Goal: Task Accomplishment & Management: Manage account settings

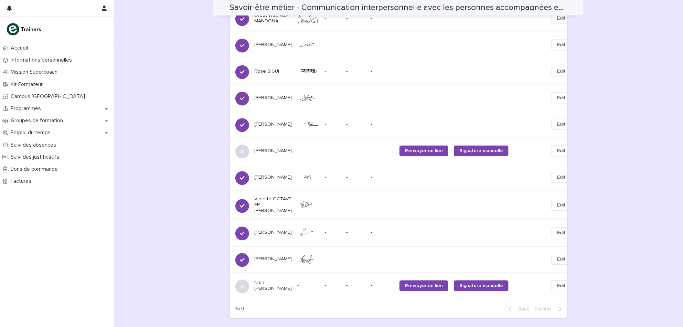
scroll to position [656, 0]
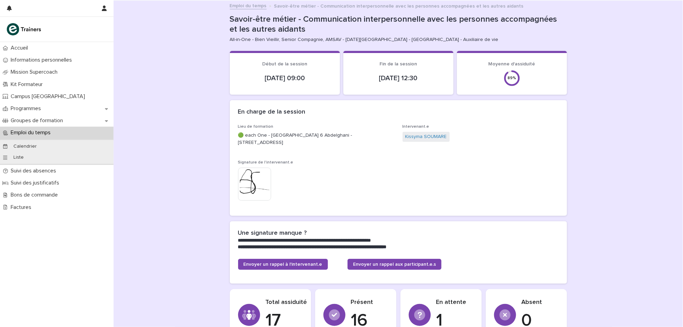
click at [45, 131] on p "Emploi du temps" at bounding box center [32, 132] width 48 height 7
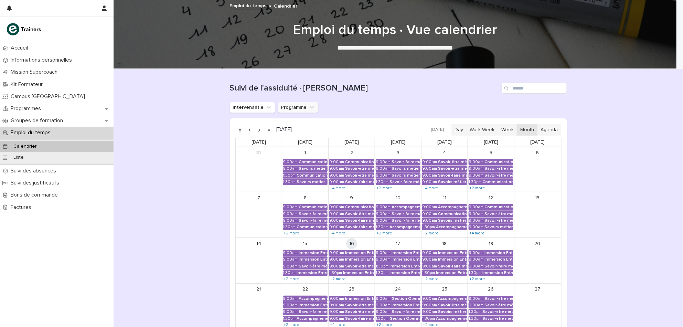
click at [292, 112] on button "Programme" at bounding box center [298, 107] width 40 height 11
type input "*"
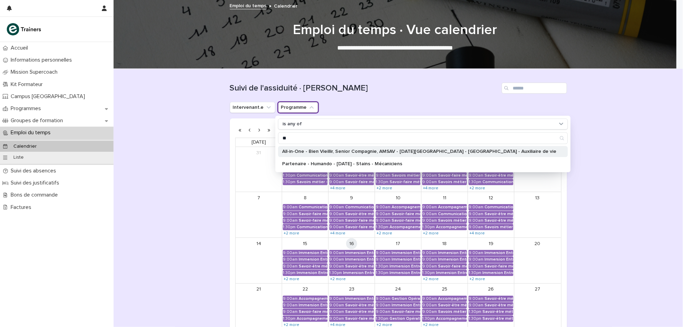
type input "**"
click at [396, 148] on div "All-in-One - Bien Vieillir, Senior Compagnie, AMSAV - 22 - Août 2025 - Île-de-F…" at bounding box center [423, 151] width 290 height 11
click at [187, 228] on div "Loading... Saving… Loading... Saving… Suivi de l'assiduité · Vue Calendrier Int…" at bounding box center [398, 241] width 569 height 345
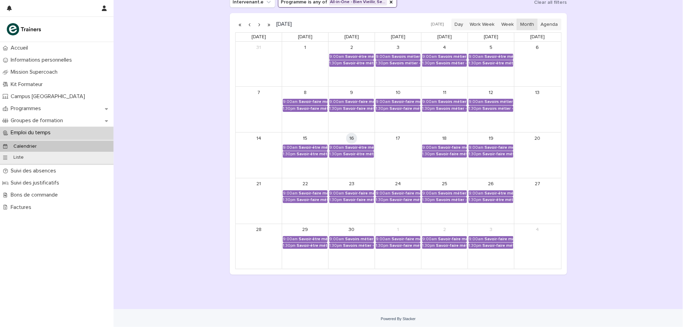
scroll to position [106, 0]
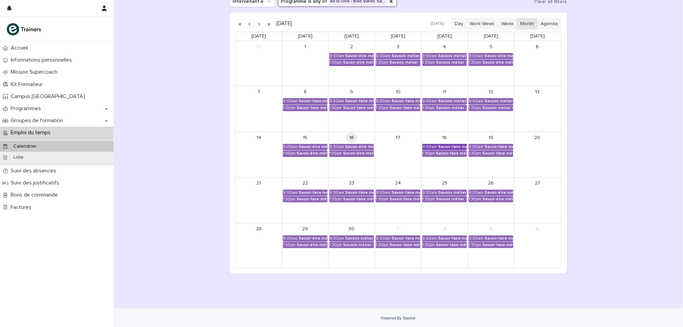
click at [457, 148] on div "Savoir-faire métier - Préparation au CCP2" at bounding box center [452, 146] width 29 height 5
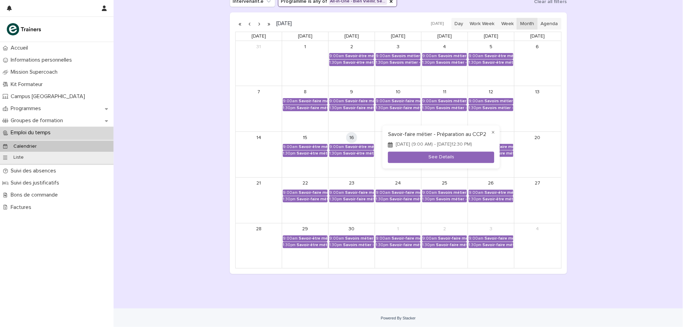
click at [589, 158] on div at bounding box center [341, 163] width 683 height 327
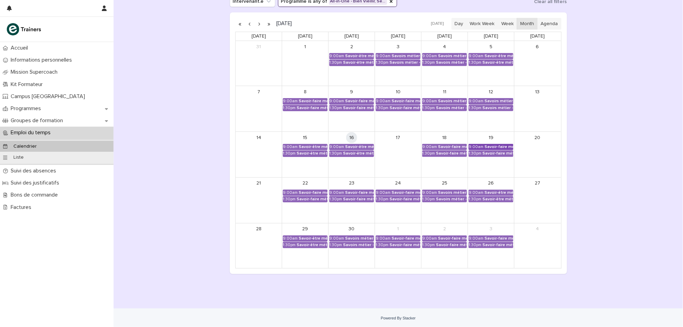
click at [488, 144] on div "Savoir-faire métier - Préparation au CCP2" at bounding box center [498, 146] width 29 height 5
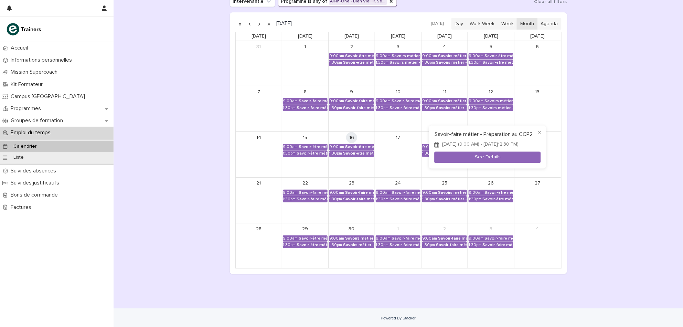
click at [608, 173] on div at bounding box center [341, 163] width 683 height 327
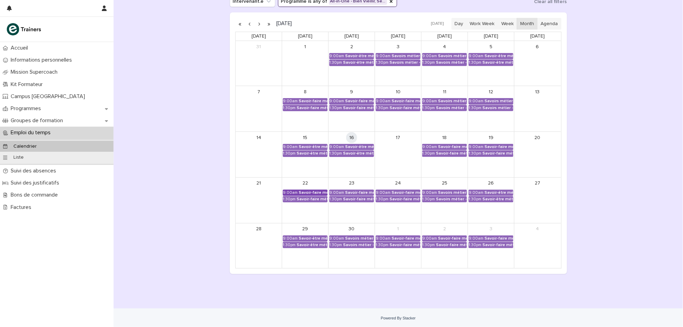
click at [316, 194] on div "Savoir-faire métier - Préparation au CCP2" at bounding box center [313, 192] width 29 height 5
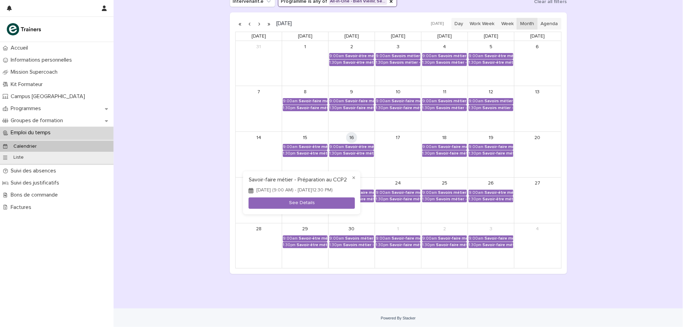
click at [175, 242] on div at bounding box center [341, 163] width 683 height 327
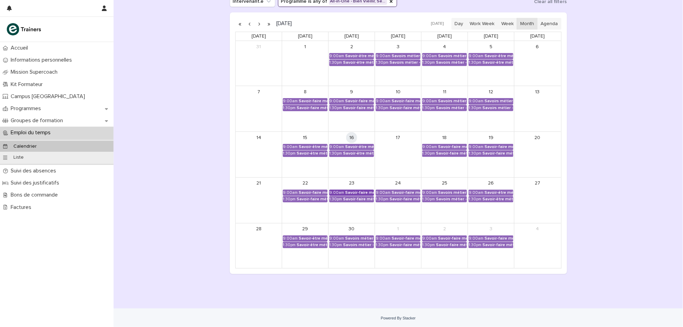
click at [345, 194] on div "Savoir-faire métier - Préparation au CCP2" at bounding box center [359, 192] width 29 height 5
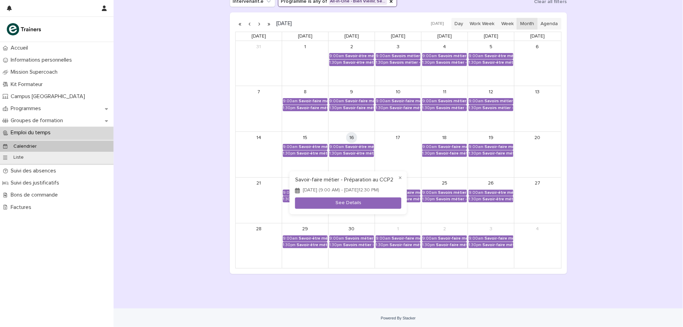
click at [405, 292] on div at bounding box center [341, 163] width 683 height 327
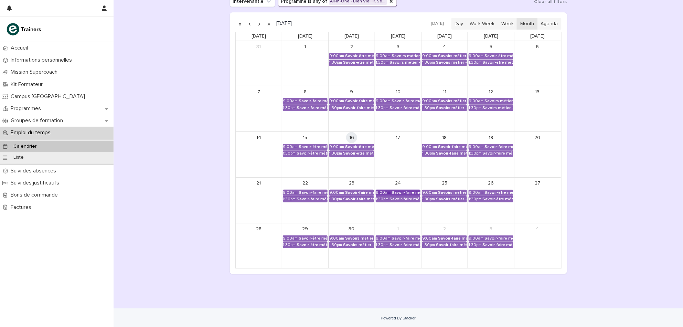
click at [407, 194] on div "Savoir-faire métier - Préparation au CCP2" at bounding box center [405, 192] width 29 height 5
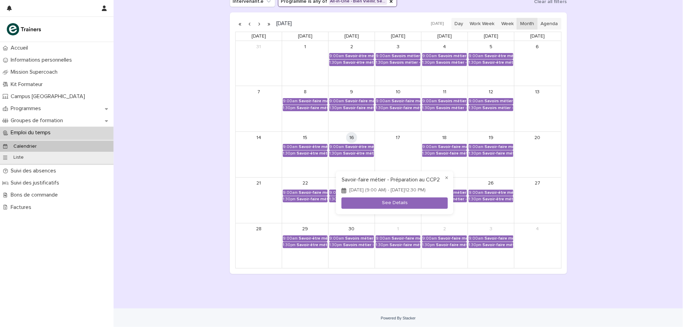
click at [420, 304] on div at bounding box center [341, 163] width 683 height 327
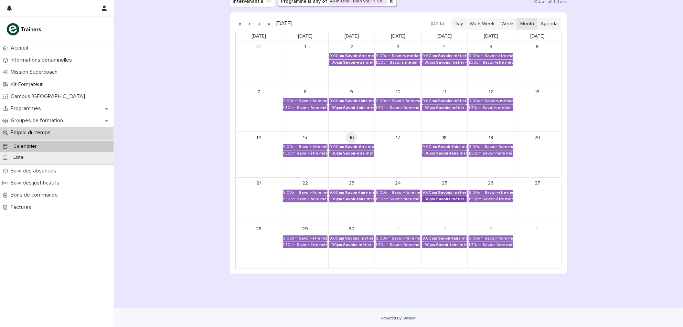
click at [441, 197] on div "Savoirs métier - Organisation et gestion des interventions quotidiennes" at bounding box center [451, 199] width 31 height 5
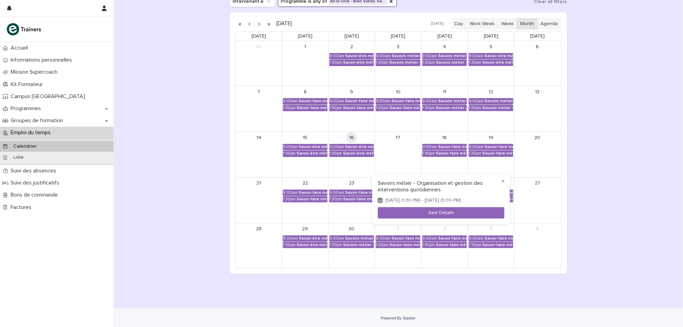
click at [425, 290] on div at bounding box center [341, 163] width 683 height 327
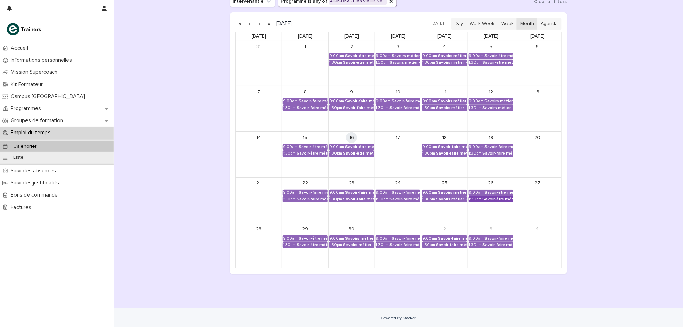
click at [482, 201] on div "Savoir-être métier - Collaboration avec l’équipe d’aidants" at bounding box center [497, 199] width 31 height 5
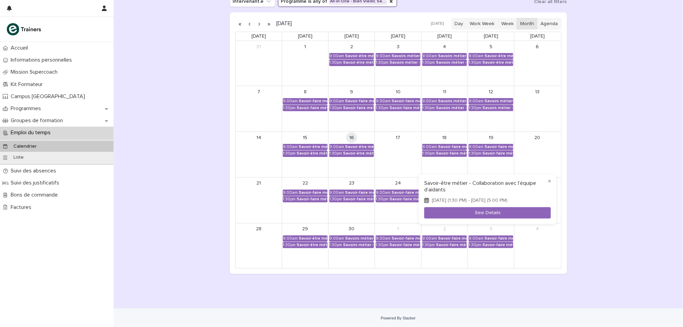
click at [304, 242] on div at bounding box center [341, 163] width 683 height 327
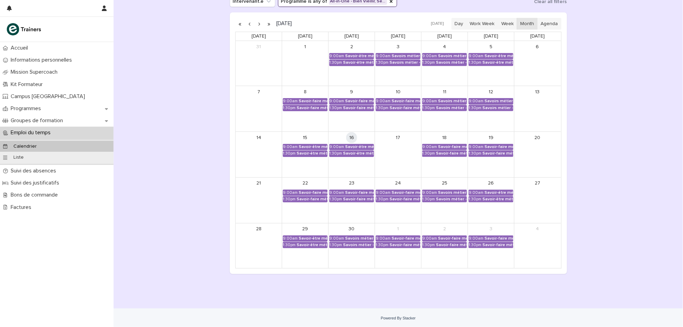
click at [304, 242] on div "Savoir-être métier - Collaboration avec l’équipe d’aidants" at bounding box center [311, 244] width 31 height 5
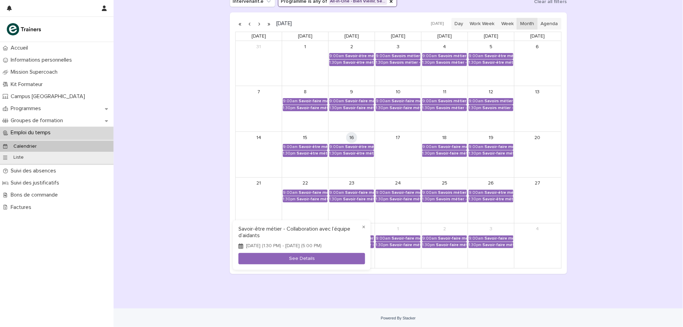
click at [407, 292] on div at bounding box center [341, 163] width 683 height 327
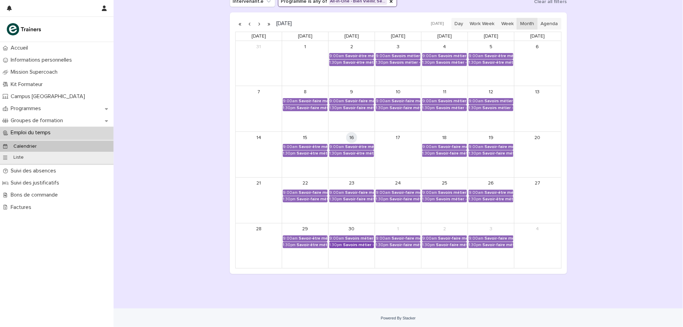
click at [345, 243] on div "Savoirs métier - Organisation et gestion des interventions quotidiennes" at bounding box center [358, 244] width 31 height 5
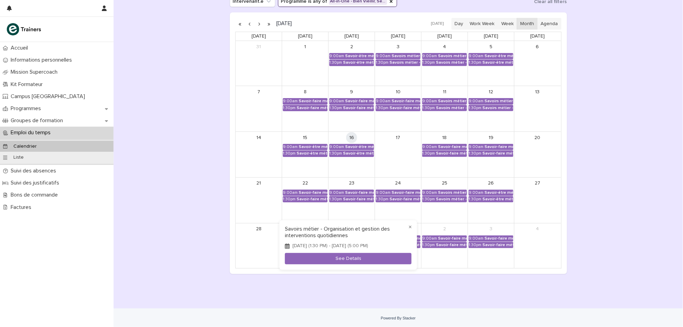
click at [459, 271] on div at bounding box center [341, 163] width 683 height 327
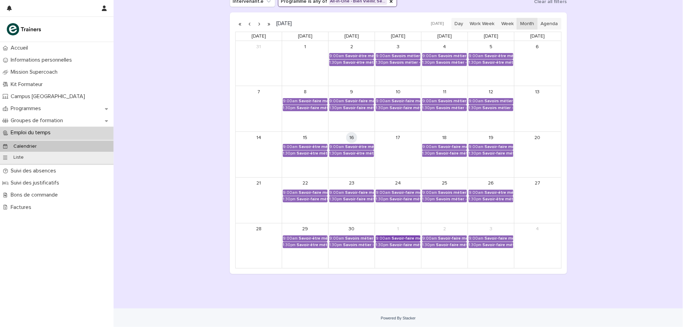
click at [385, 240] on div "9:00am" at bounding box center [383, 238] width 15 height 5
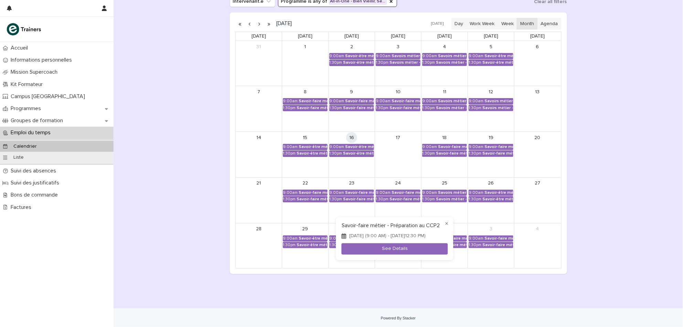
click at [489, 299] on div at bounding box center [341, 163] width 683 height 327
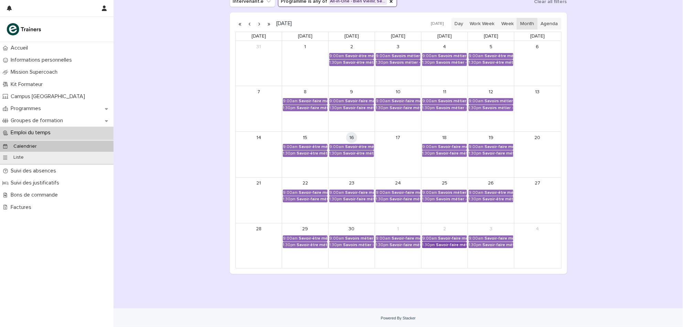
click at [453, 245] on div "Savoir-faire métier - Préparation au CCP2" at bounding box center [451, 244] width 31 height 5
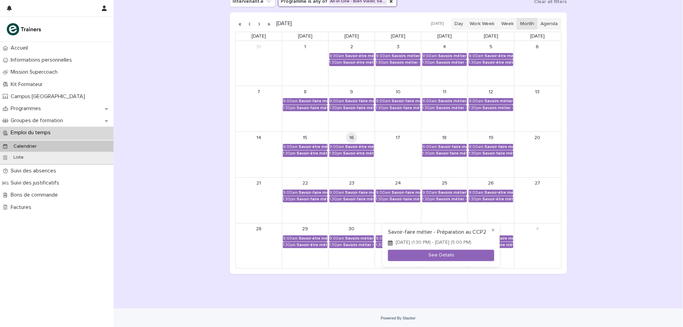
click at [513, 287] on div at bounding box center [341, 163] width 683 height 327
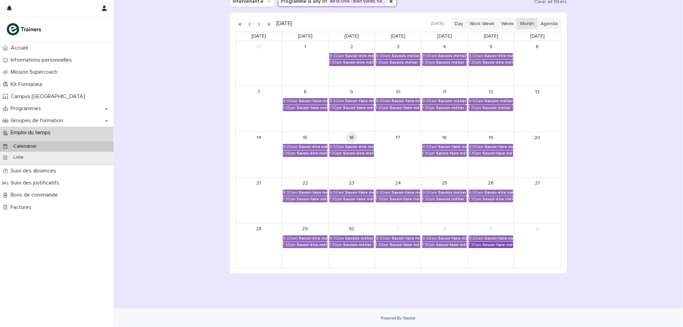
click at [487, 245] on div "Savoir-faire métier - Préparation au CCP2" at bounding box center [497, 244] width 31 height 5
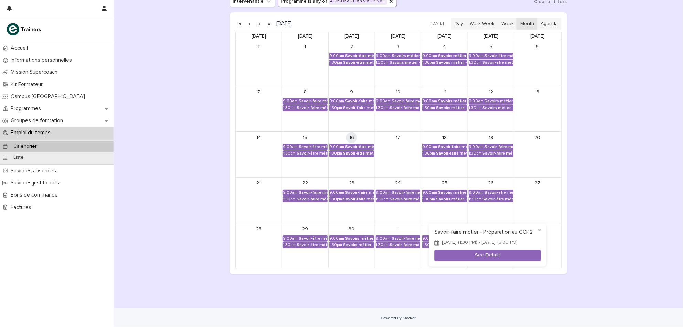
click at [476, 204] on div at bounding box center [341, 163] width 683 height 327
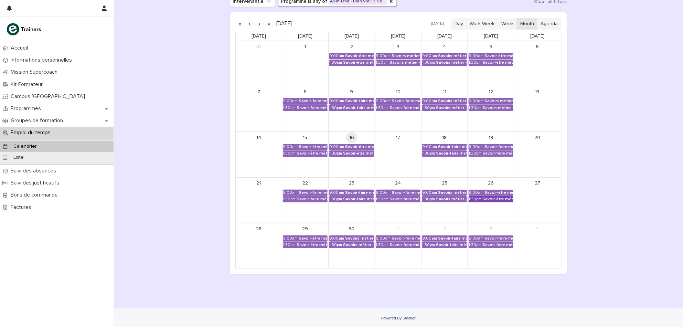
click at [482, 202] on link "1:30pm Savoir-être métier - Collaboration avec l’équipe d’aidants" at bounding box center [490, 199] width 45 height 6
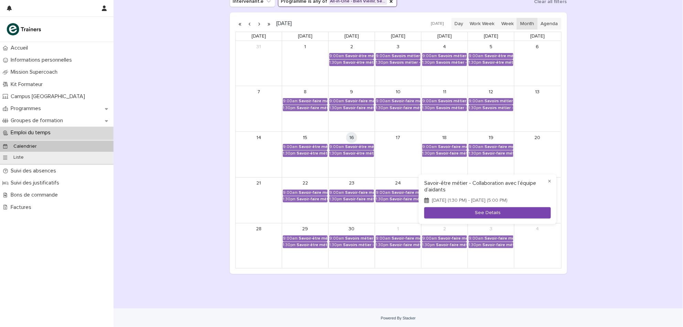
click at [474, 213] on button "See Details" at bounding box center [487, 212] width 127 height 11
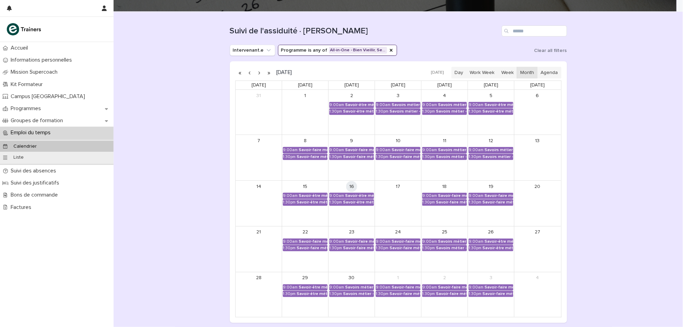
scroll to position [107, 0]
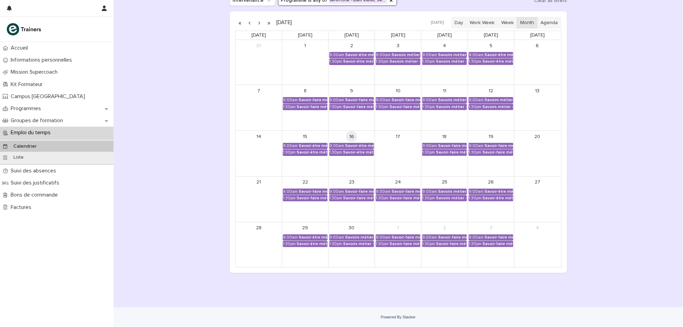
click at [256, 21] on button "button" at bounding box center [260, 22] width 10 height 11
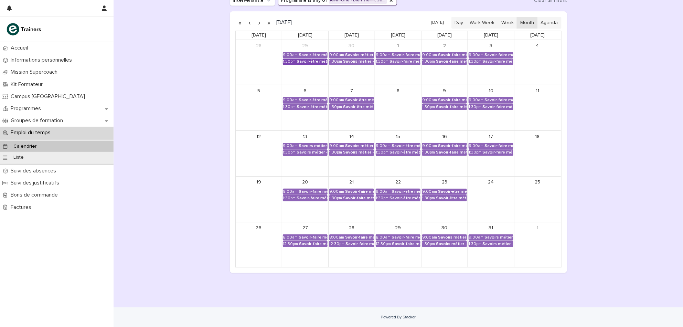
click at [312, 63] on div "Savoir-être métier - Collaboration avec l’équipe d’aidants" at bounding box center [311, 61] width 31 height 5
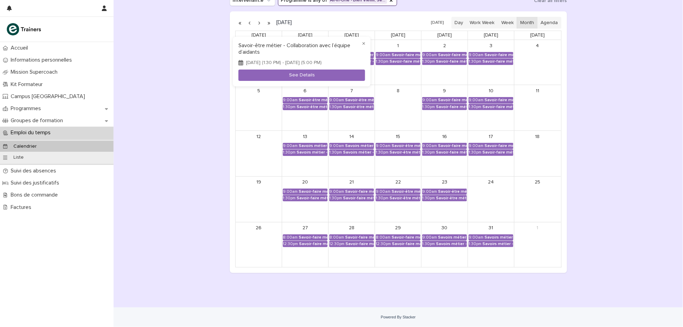
click at [184, 93] on div at bounding box center [341, 163] width 683 height 327
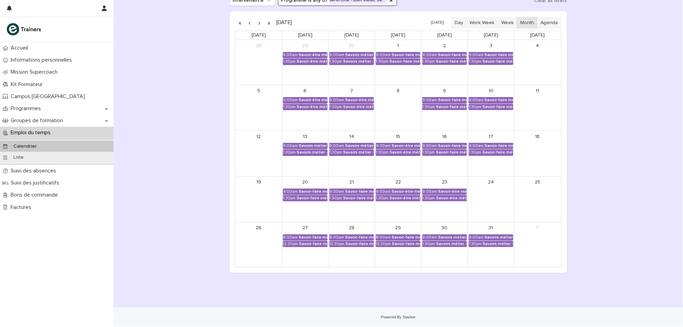
click at [358, 65] on div "30 9:00am Savoirs métier - Organisation et gestion des interventions quotidienn…" at bounding box center [351, 62] width 46 height 45
click at [308, 102] on div "Savoir-être métier - Relation d’aide et ancrage émotionnel" at bounding box center [313, 100] width 29 height 5
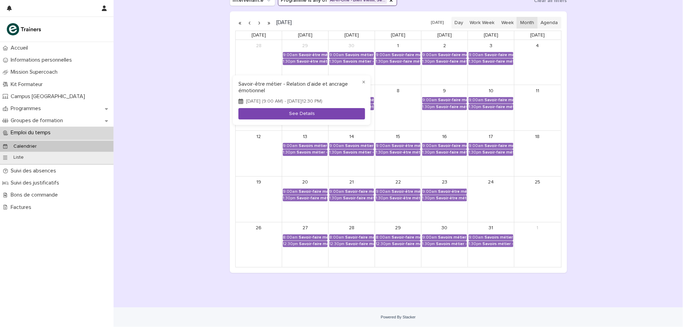
click at [289, 109] on button "See Details" at bounding box center [301, 113] width 127 height 11
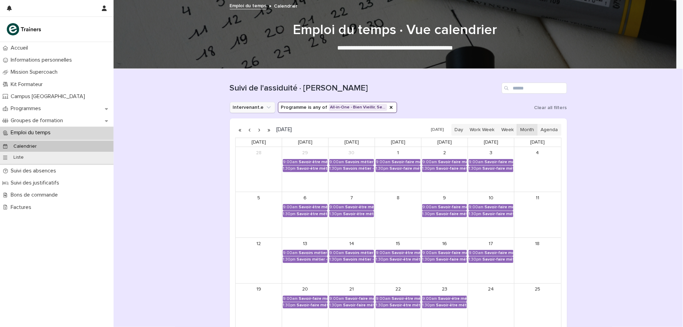
click at [251, 102] on button "Intervenant.e" at bounding box center [252, 107] width 45 height 11
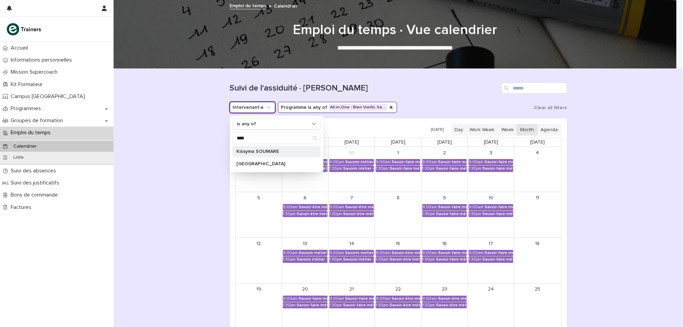
type input "****"
click at [246, 154] on p "Kissyma SOUMARE" at bounding box center [273, 151] width 73 height 5
click at [178, 224] on div "Loading... Saving… Loading... Saving… Suivi de l'assiduité · Vue Calendrier Int…" at bounding box center [398, 241] width 569 height 345
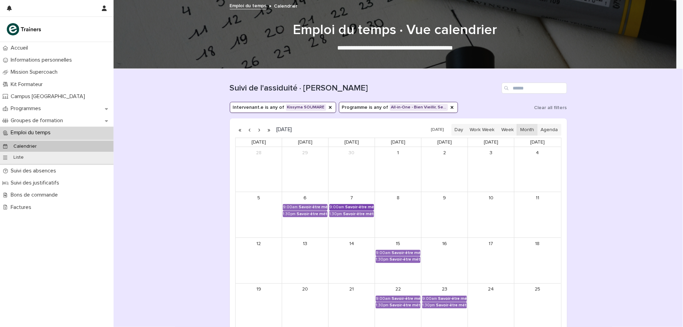
click at [349, 207] on div "Savoir-être métier - Relation d’aide et ancrage émotionnel" at bounding box center [359, 207] width 29 height 5
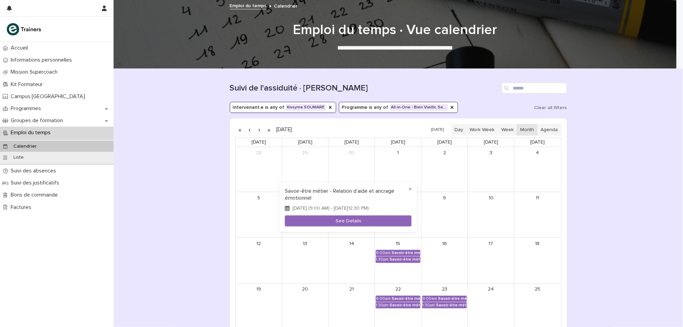
click at [392, 251] on div at bounding box center [341, 163] width 683 height 327
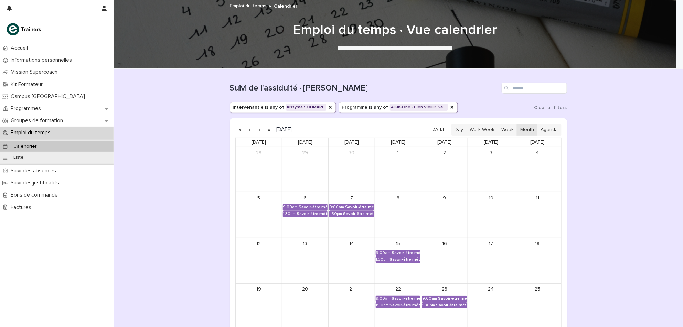
click at [392, 251] on div "Savoir-être métier - Communication interpersonnelle avec les personnes accompag…" at bounding box center [405, 252] width 29 height 5
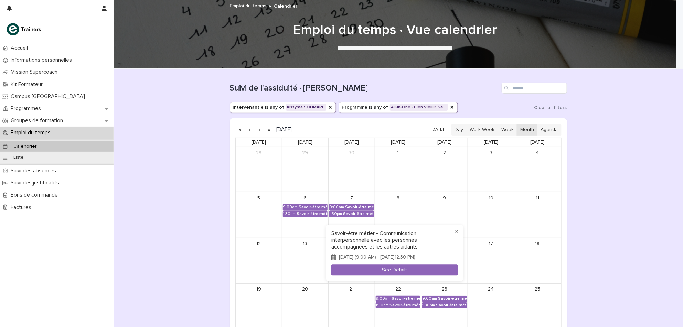
click at [599, 286] on div at bounding box center [341, 163] width 683 height 327
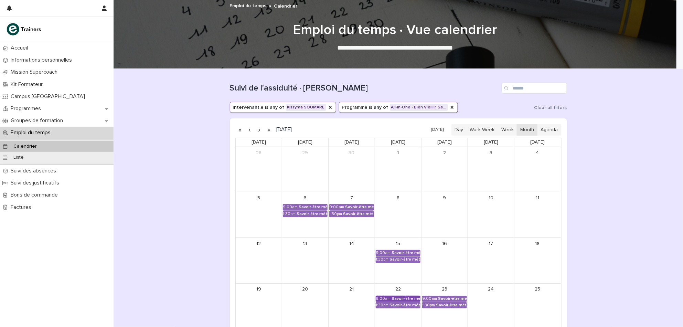
click at [395, 298] on div "Savoir-être métier - Organisation de son travail selon les priorités et ses obj…" at bounding box center [405, 298] width 29 height 5
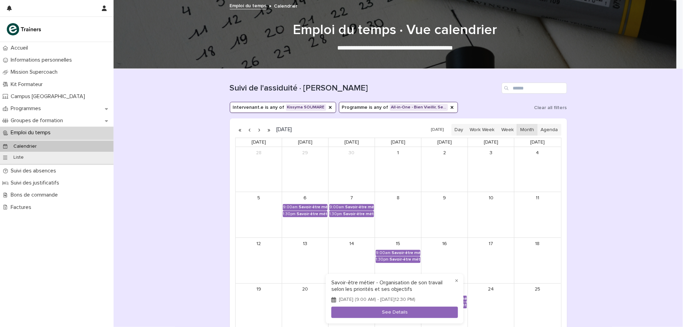
click at [600, 250] on div at bounding box center [341, 163] width 683 height 327
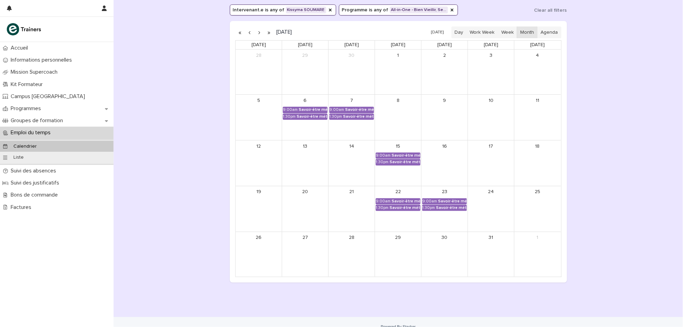
scroll to position [107, 0]
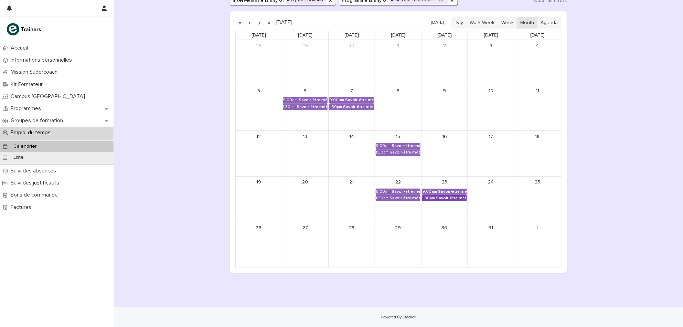
click at [436, 196] on div "Savoir-être métier - Organisation de son travail selon les priorités et ses obj…" at bounding box center [451, 198] width 31 height 5
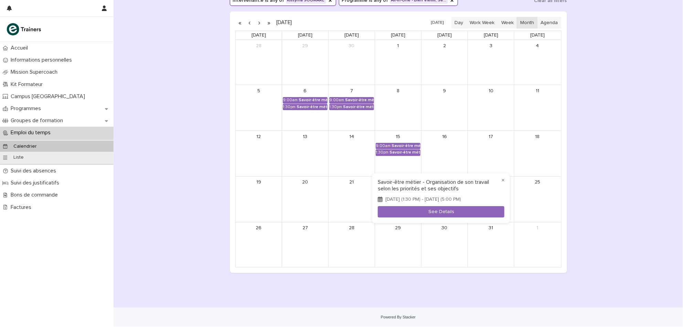
click at [193, 238] on div at bounding box center [341, 163] width 683 height 327
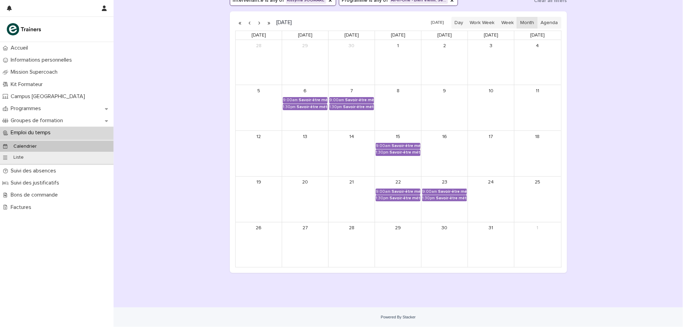
click at [247, 22] on button "button" at bounding box center [250, 22] width 10 height 11
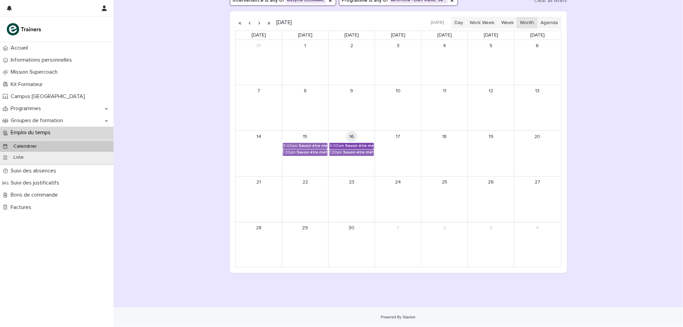
click at [349, 146] on div "Savoir-être métier - Communication interpersonnelle avec les personnes accompag…" at bounding box center [359, 145] width 29 height 5
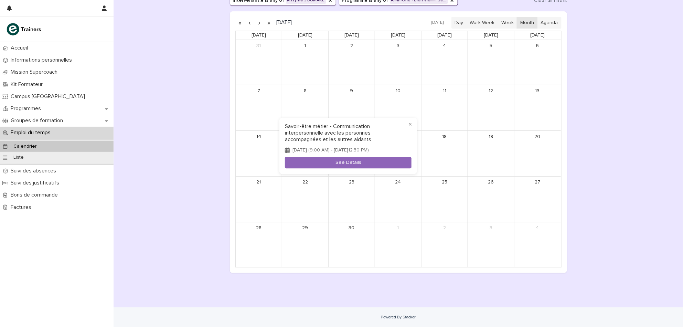
click at [210, 175] on div at bounding box center [341, 163] width 683 height 327
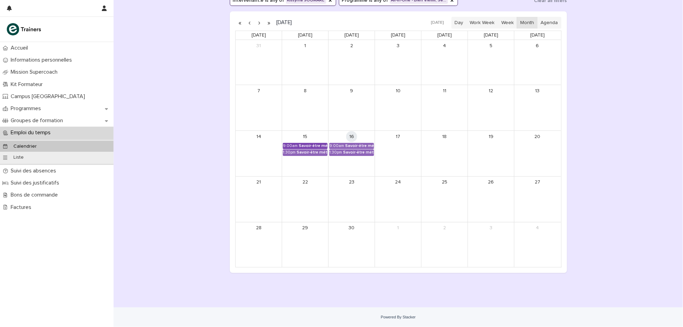
click at [302, 149] on link "9:00am Savoir-être métier - Communication interpersonnelle avec les personnes a…" at bounding box center [305, 146] width 45 height 6
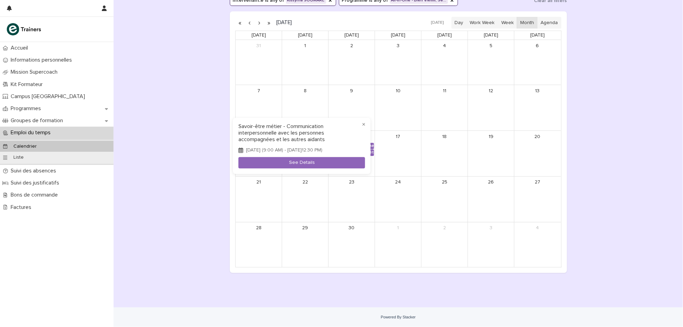
click at [175, 175] on div at bounding box center [341, 163] width 683 height 327
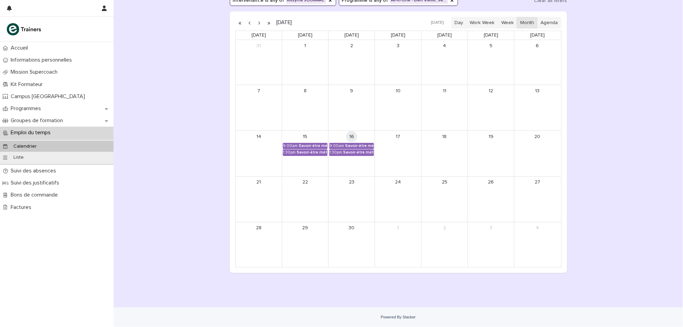
click at [258, 20] on button "button" at bounding box center [260, 22] width 10 height 11
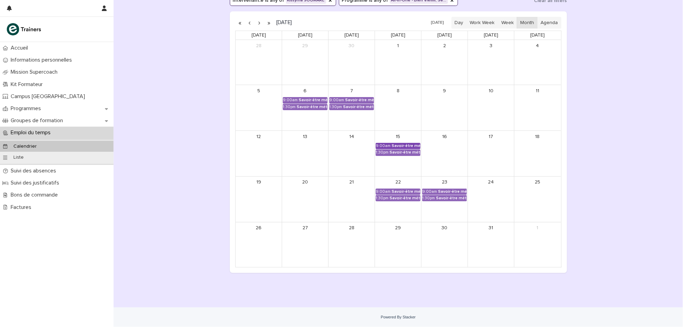
click at [387, 148] on link "9:00am Savoir-être métier - Communication interpersonnelle avec les personnes a…" at bounding box center [398, 146] width 45 height 6
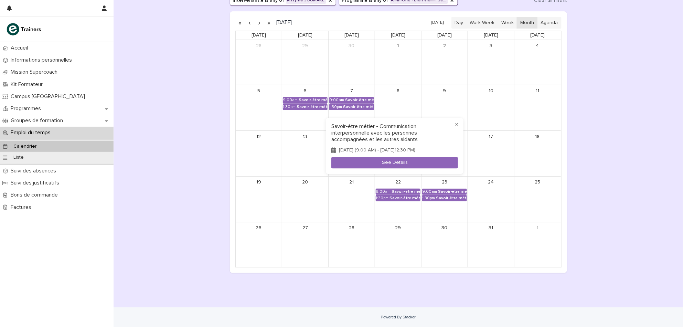
click at [397, 300] on div at bounding box center [341, 163] width 683 height 327
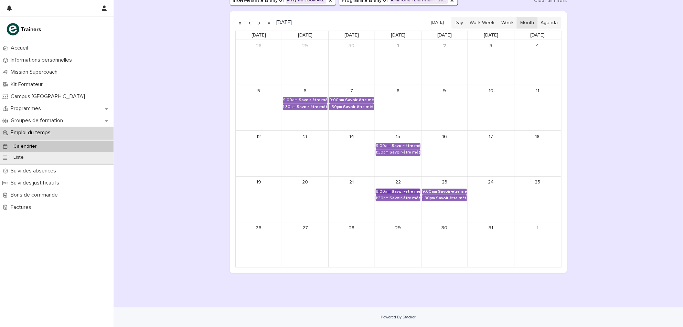
click at [406, 192] on div "Savoir-être métier - Organisation de son travail selon les priorités et ses obj…" at bounding box center [405, 191] width 29 height 5
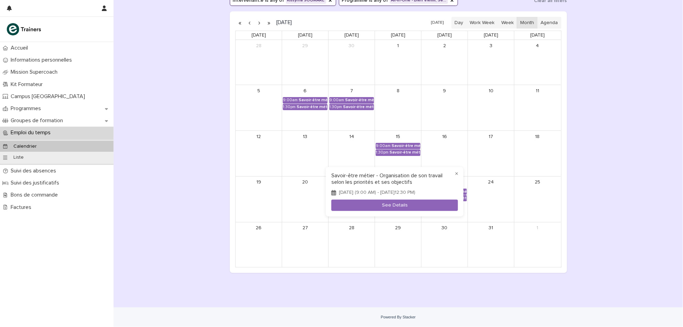
click at [571, 166] on div at bounding box center [341, 163] width 683 height 327
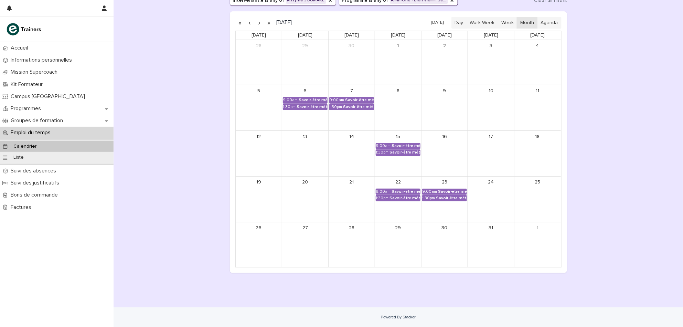
click at [256, 21] on button "button" at bounding box center [260, 22] width 10 height 11
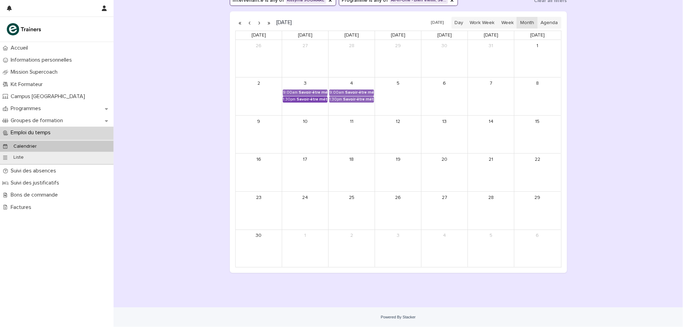
click at [314, 96] on link "1:30pm Savoir-être métier - Accompagnement et adaptation de sa pratique en tena…" at bounding box center [305, 99] width 45 height 6
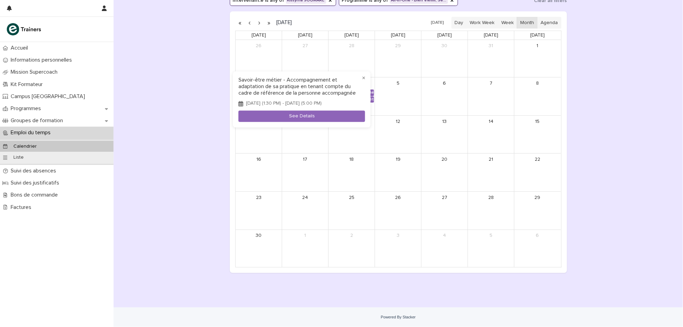
click at [182, 118] on div at bounding box center [341, 163] width 683 height 327
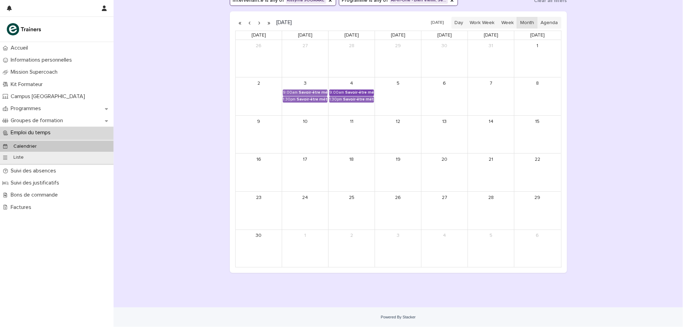
click at [329, 94] on div "9:00am" at bounding box center [336, 92] width 15 height 5
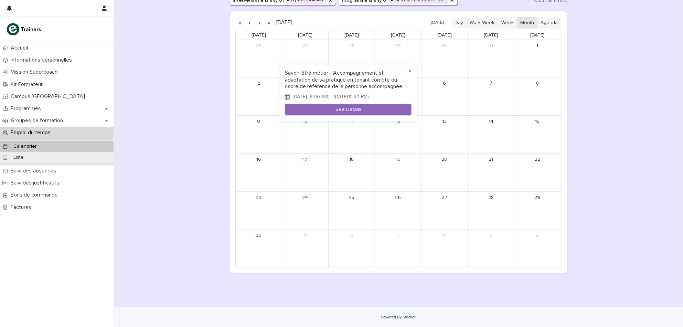
click at [252, 21] on div at bounding box center [341, 163] width 683 height 327
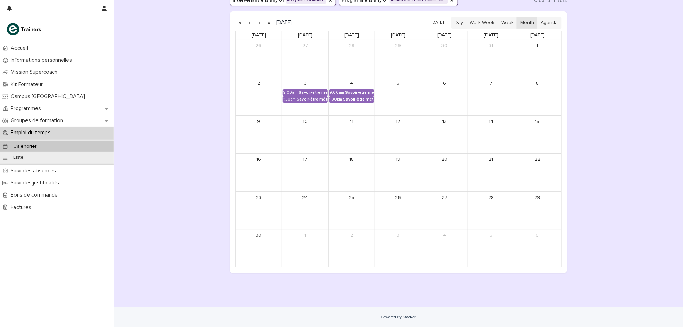
click at [255, 23] on button "button" at bounding box center [260, 22] width 10 height 11
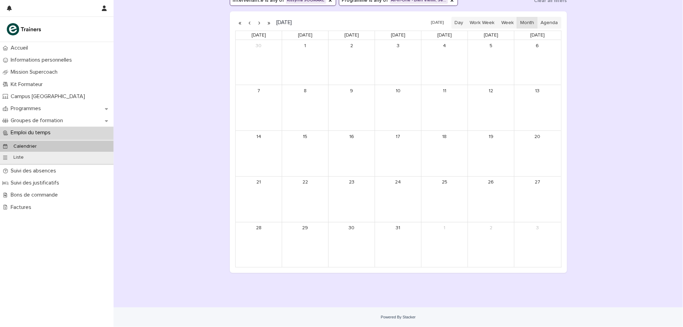
click at [256, 23] on button "button" at bounding box center [260, 22] width 10 height 11
click at [245, 20] on button "button" at bounding box center [250, 22] width 10 height 11
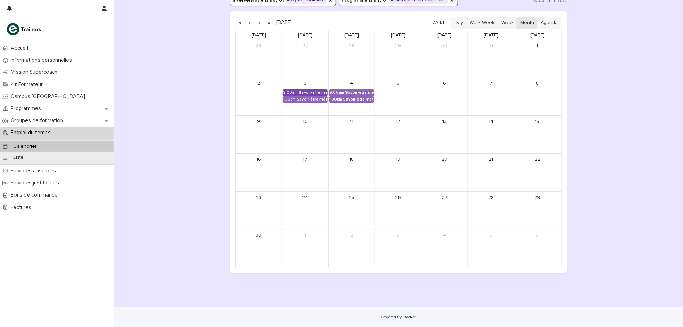
click at [298, 95] on link "9:00am Savoir-être métier - Accompagnement et adaptation de sa pratique en tena…" at bounding box center [305, 92] width 45 height 6
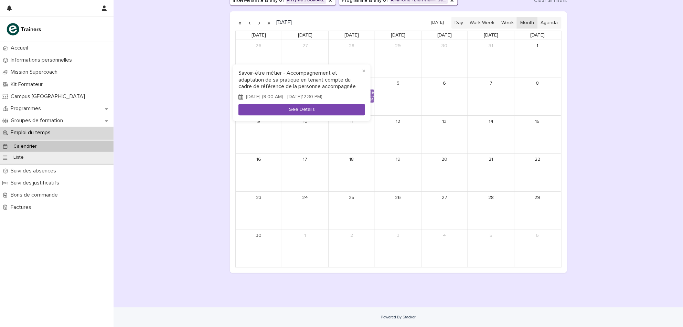
click at [303, 115] on button "See Details" at bounding box center [301, 109] width 127 height 11
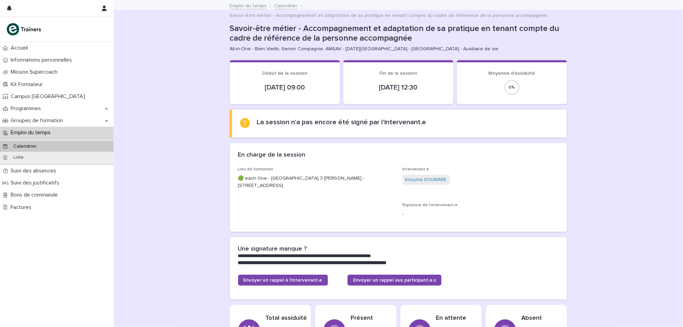
click at [312, 35] on p "Savoir-être métier - Accompagnement et adaptation de sa pratique en tenant comp…" at bounding box center [397, 34] width 334 height 20
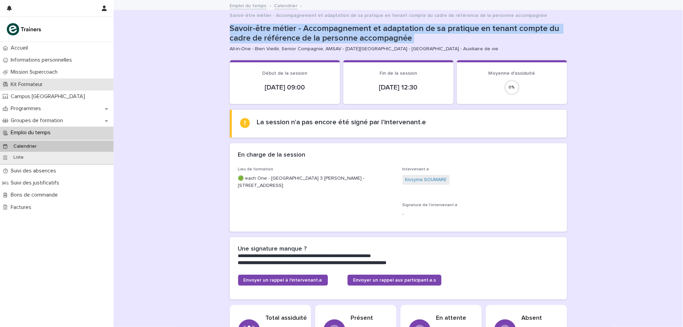
click at [18, 83] on p "Kit Formateur" at bounding box center [28, 84] width 40 height 7
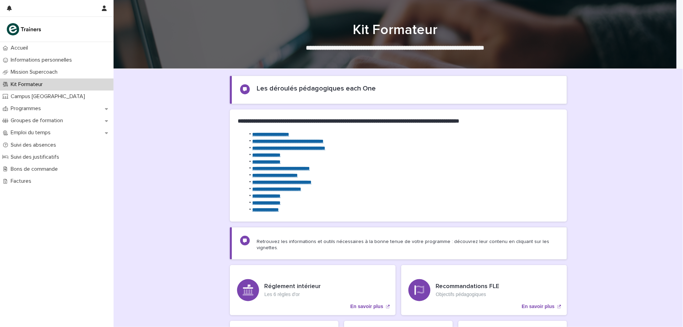
click at [583, 268] on div "**********" at bounding box center [398, 243] width 569 height 348
click at [590, 259] on div "**********" at bounding box center [398, 243] width 569 height 348
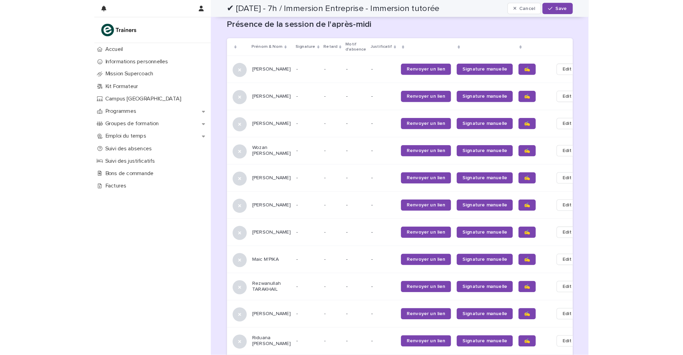
scroll to position [696, 0]
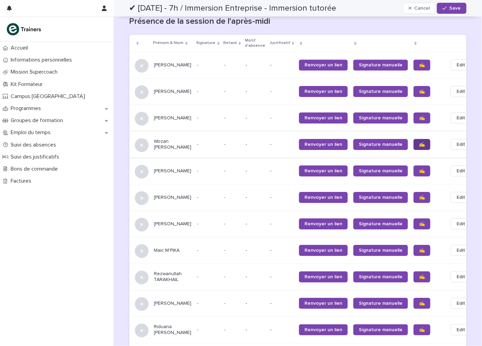
click at [419, 147] on span "✍️" at bounding box center [422, 144] width 6 height 5
click at [419, 120] on span "✍️" at bounding box center [422, 118] width 6 height 5
click at [419, 67] on span "✍️" at bounding box center [422, 65] width 6 height 5
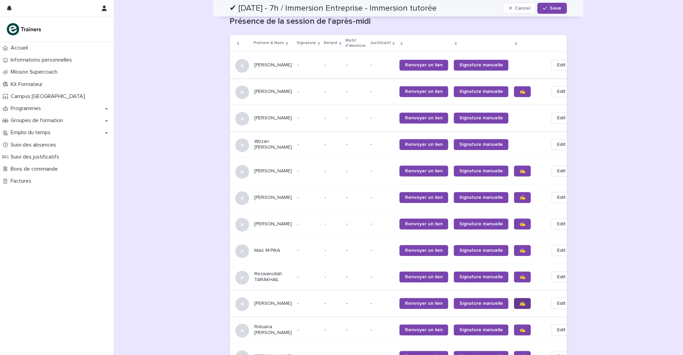
click at [482, 309] on link "✍️" at bounding box center [522, 303] width 17 height 11
click at [482, 229] on link "✍️" at bounding box center [522, 223] width 17 height 11
click at [482, 226] on span "✍️" at bounding box center [522, 224] width 6 height 5
click at [482, 282] on link "✍️" at bounding box center [522, 276] width 17 height 11
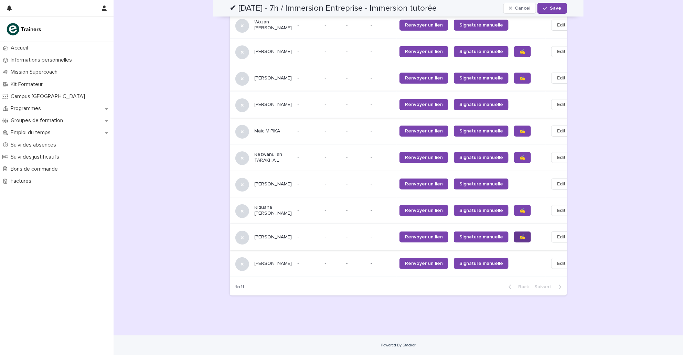
click at [482, 235] on span "✍️" at bounding box center [522, 237] width 6 height 5
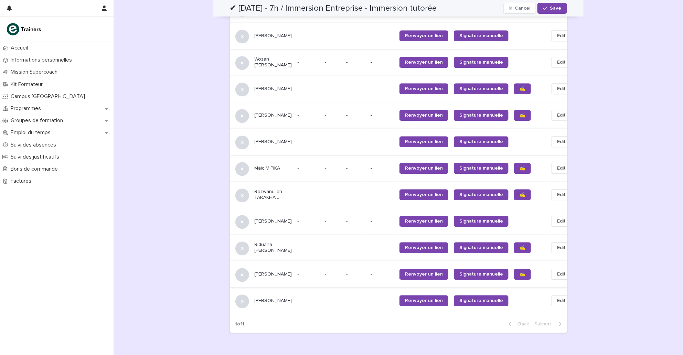
scroll to position [777, 0]
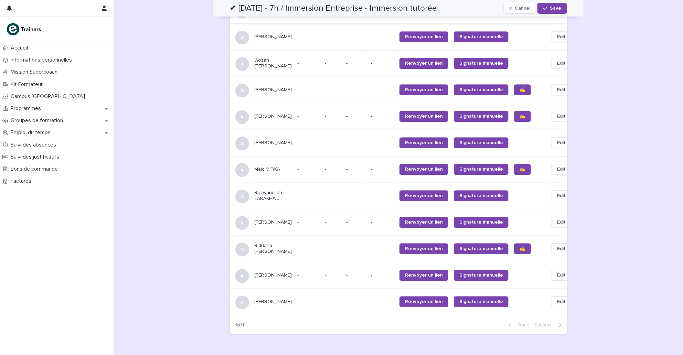
click at [482, 16] on link "✍️" at bounding box center [522, 10] width 17 height 11
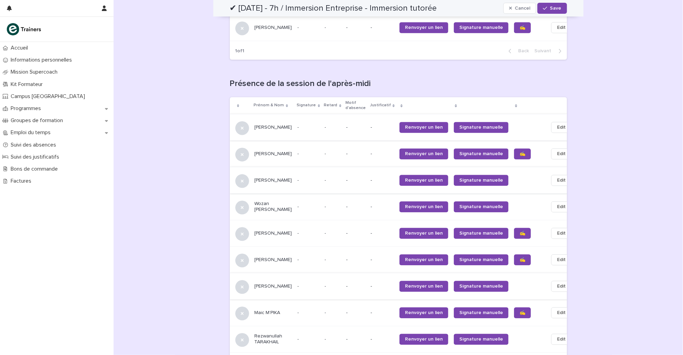
scroll to position [630, 0]
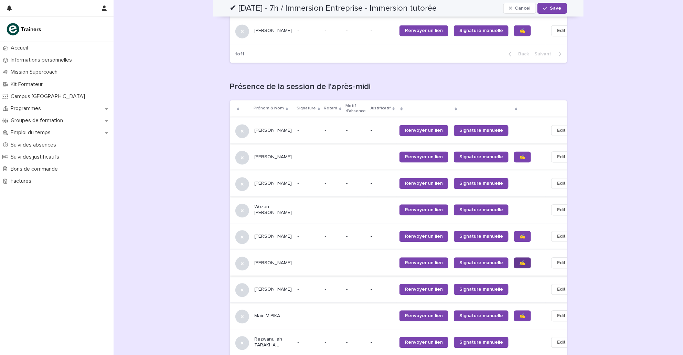
click at [482, 269] on link "✍️" at bounding box center [522, 263] width 17 height 11
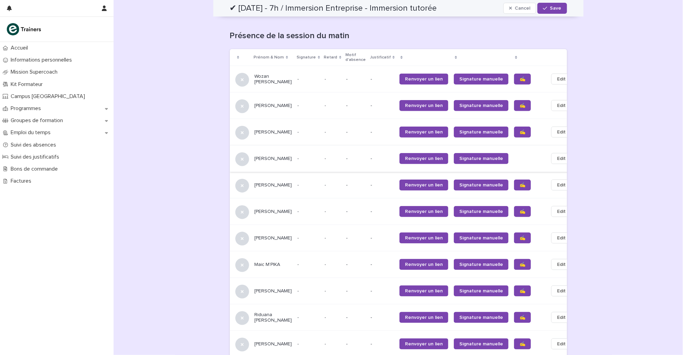
scroll to position [263, 0]
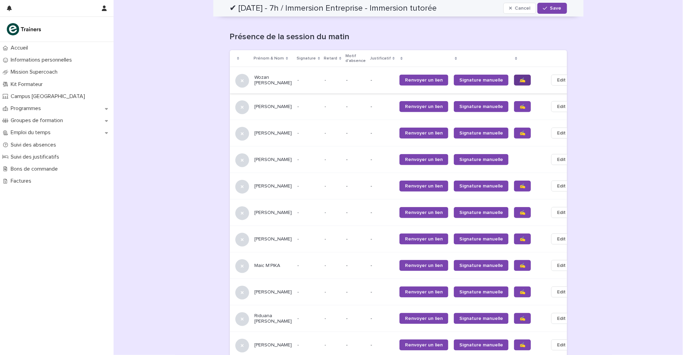
click at [482, 83] on span "✍️" at bounding box center [522, 80] width 6 height 5
click at [482, 81] on link "✍️" at bounding box center [522, 80] width 17 height 11
click at [482, 139] on link "✍️" at bounding box center [522, 133] width 17 height 11
click at [482, 241] on span "✍️" at bounding box center [522, 239] width 6 height 5
click at [482, 321] on span "✍️" at bounding box center [522, 318] width 6 height 5
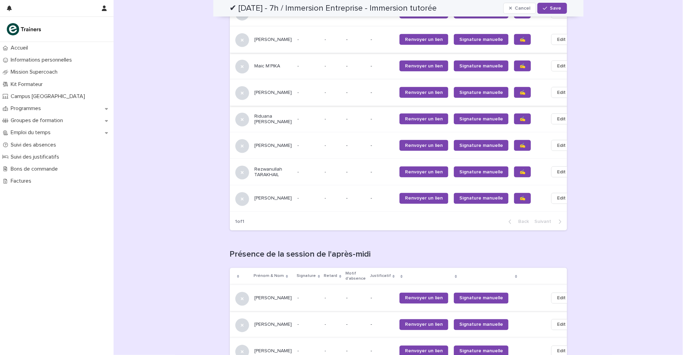
scroll to position [467, 0]
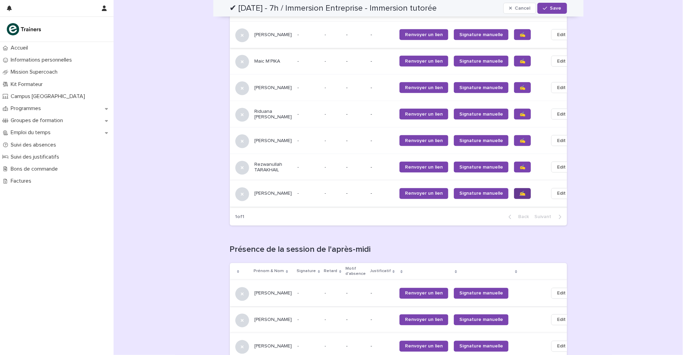
click at [482, 196] on span "✍️" at bounding box center [522, 193] width 6 height 5
click at [482, 173] on link "✍️" at bounding box center [522, 167] width 17 height 11
click at [482, 93] on link "✍️" at bounding box center [522, 87] width 17 height 11
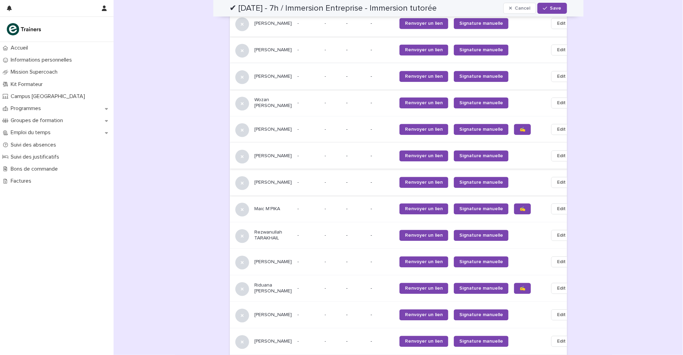
scroll to position [767, 0]
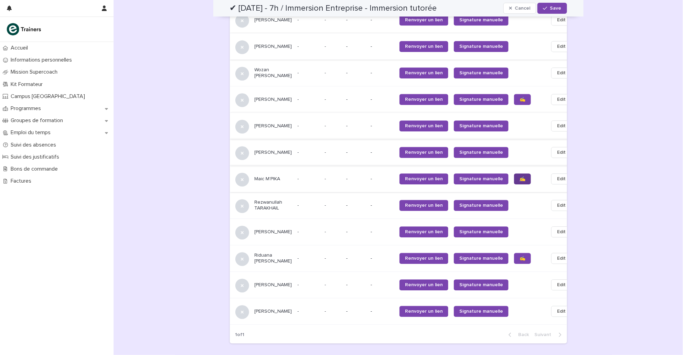
click at [482, 184] on link "✍️" at bounding box center [522, 178] width 17 height 11
click at [482, 261] on span "✍️" at bounding box center [522, 258] width 6 height 5
click at [482, 105] on link "✍️" at bounding box center [522, 99] width 17 height 11
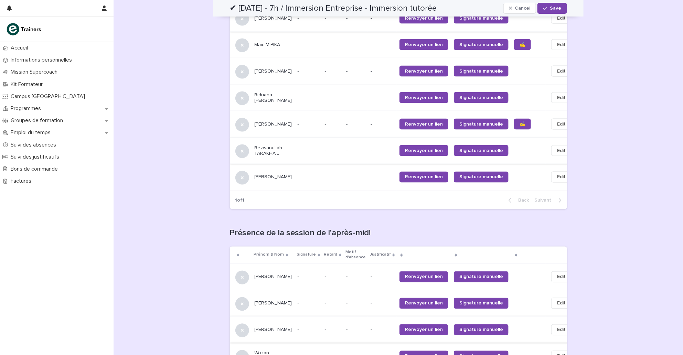
scroll to position [430, 0]
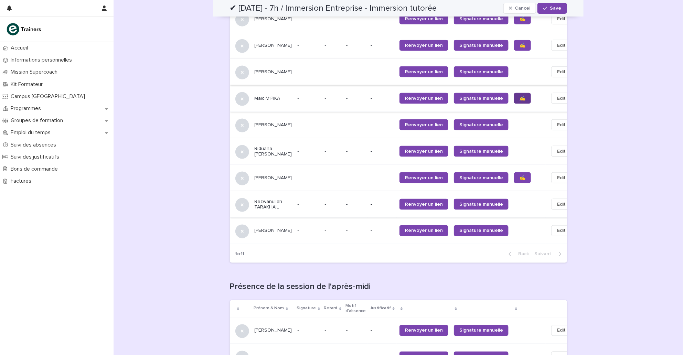
click at [482, 101] on span "✍️" at bounding box center [522, 98] width 6 height 5
click at [482, 180] on span "✍️" at bounding box center [522, 177] width 6 height 5
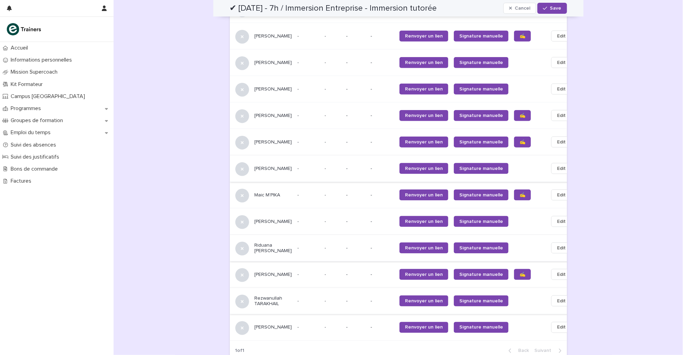
scroll to position [292, 0]
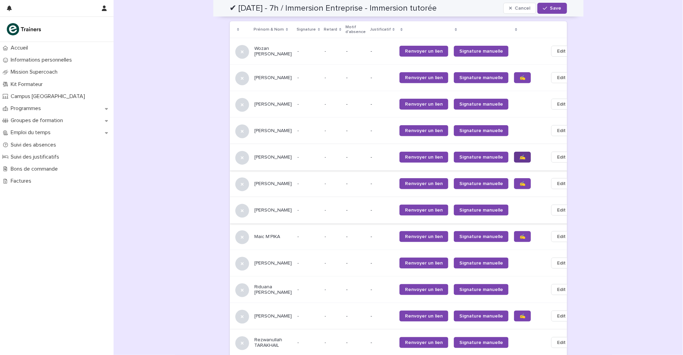
click at [482, 160] on span "✍️" at bounding box center [522, 157] width 6 height 5
click at [482, 189] on link "✍️" at bounding box center [522, 183] width 17 height 11
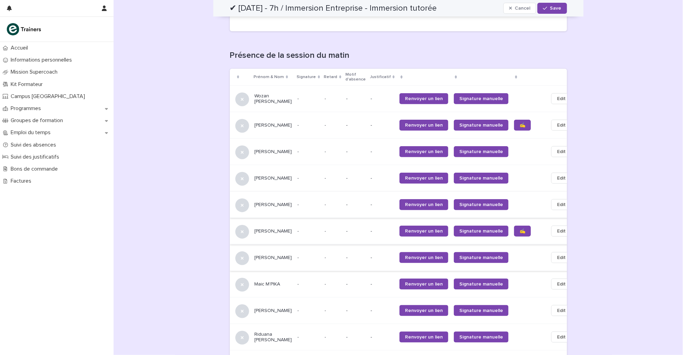
scroll to position [243, 0]
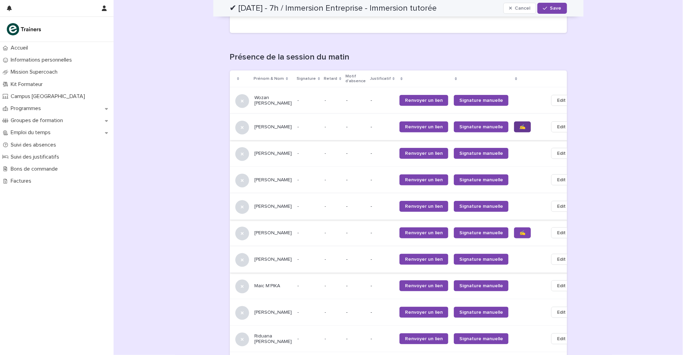
click at [482, 131] on link "✍️" at bounding box center [522, 126] width 17 height 11
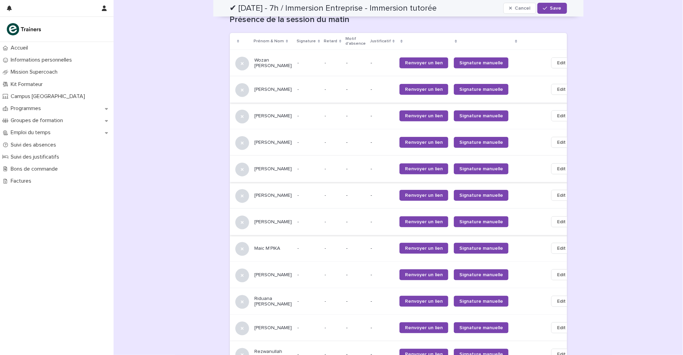
scroll to position [284, 0]
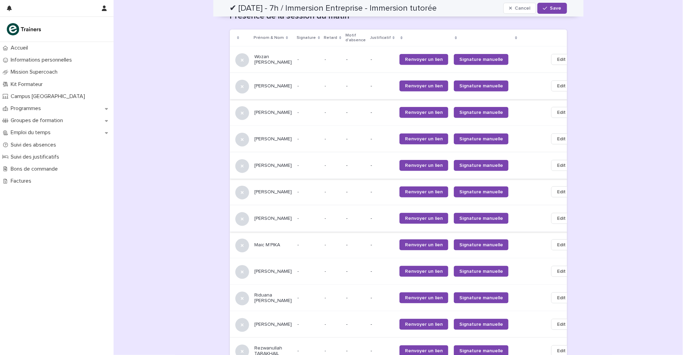
click at [482, 253] on td "Edit" at bounding box center [563, 245] width 37 height 26
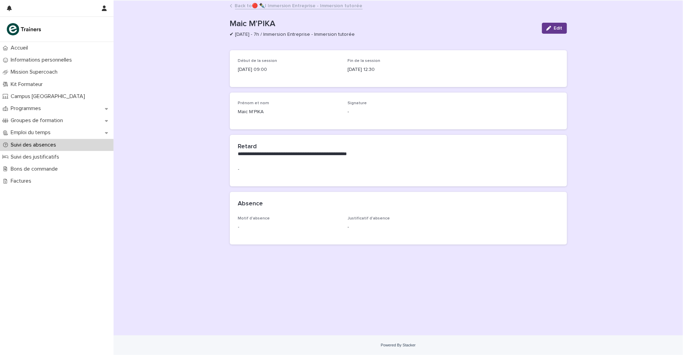
click at [482, 26] on span "Edit" at bounding box center [558, 28] width 9 height 5
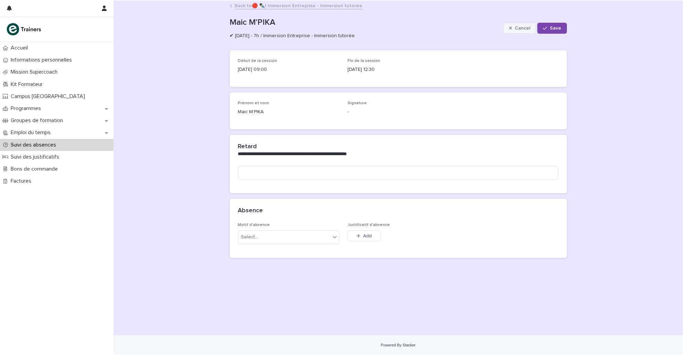
click at [482, 23] on button "Cancel" at bounding box center [519, 28] width 33 height 11
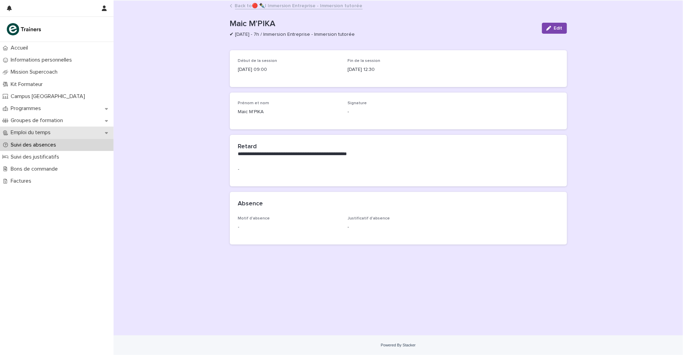
click at [35, 133] on p "Emploi du temps" at bounding box center [32, 132] width 48 height 7
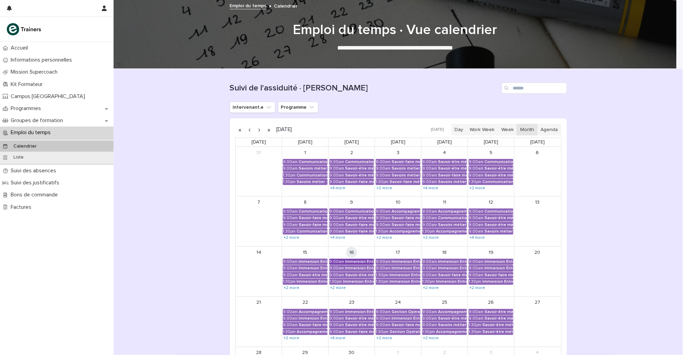
click at [365, 261] on div "Immersion Entreprise - Immersion tutorée" at bounding box center [359, 261] width 29 height 5
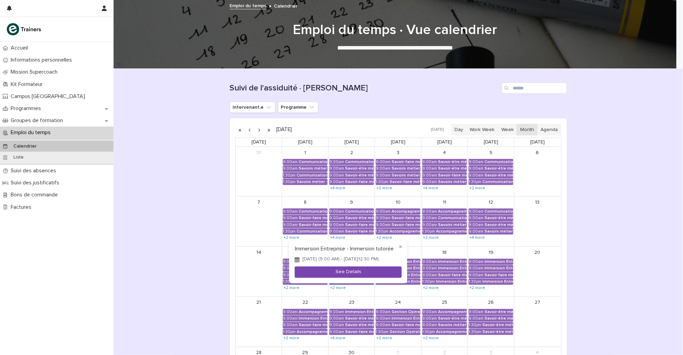
click at [355, 270] on button "See Details" at bounding box center [348, 272] width 107 height 11
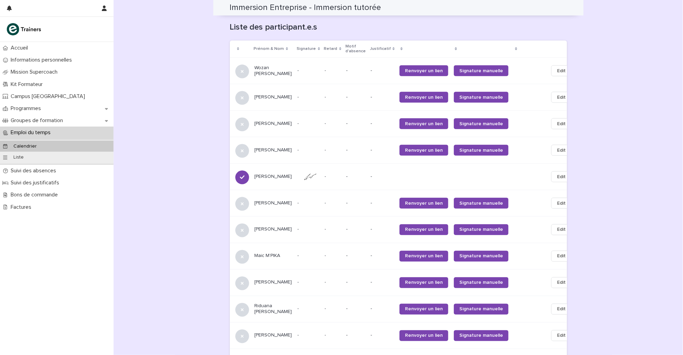
scroll to position [457, 0]
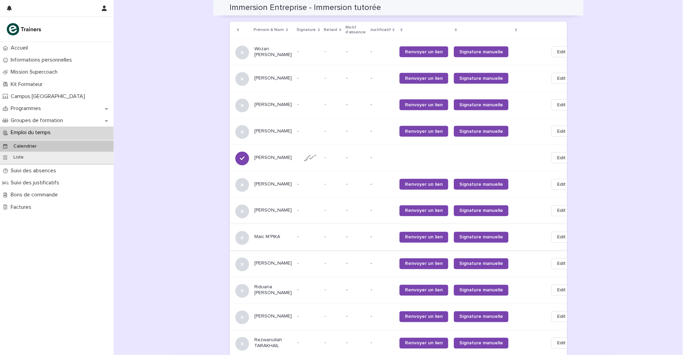
click at [482, 241] on span "Edit" at bounding box center [561, 237] width 9 height 7
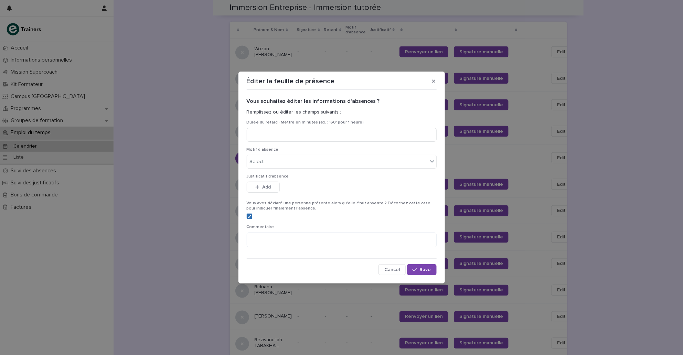
click at [250, 215] on icon at bounding box center [249, 216] width 4 height 3
click at [431, 268] on span "Save" at bounding box center [425, 269] width 11 height 5
click at [482, 227] on div "Éditer la feuille de présence Vous souhaitez éditer les informations d'absences…" at bounding box center [341, 177] width 683 height 355
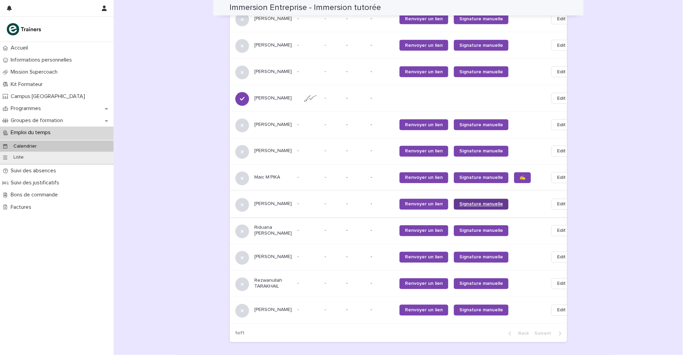
scroll to position [522, 0]
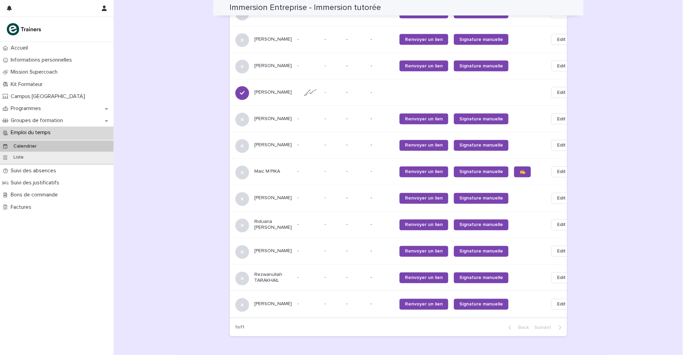
click at [482, 308] on span "Edit" at bounding box center [561, 304] width 9 height 7
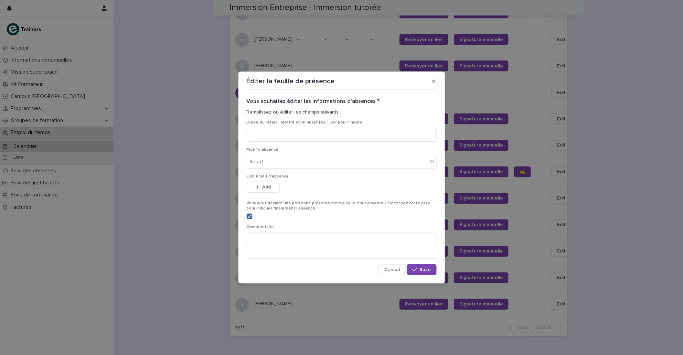
click at [248, 217] on polyline at bounding box center [249, 216] width 3 height 3
click at [421, 270] on span "Save" at bounding box center [425, 269] width 11 height 5
click at [482, 247] on div "Éditer la feuille de présence Vous souhaitez éditer les informations d'absences…" at bounding box center [341, 177] width 683 height 355
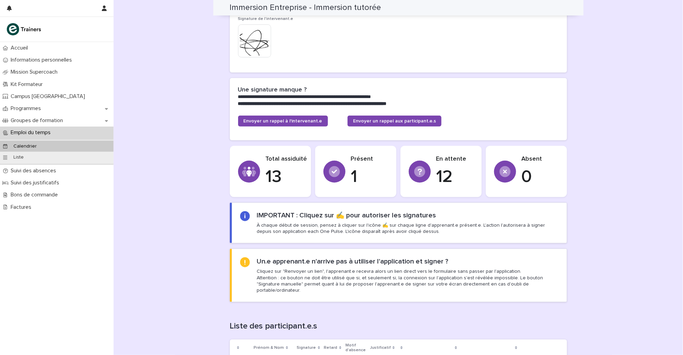
scroll to position [138, 0]
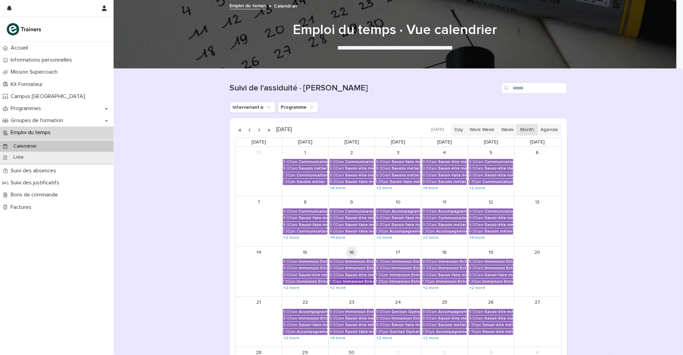
click at [364, 282] on div "Immersion Entreprise - Immersion tutorée" at bounding box center [358, 281] width 31 height 5
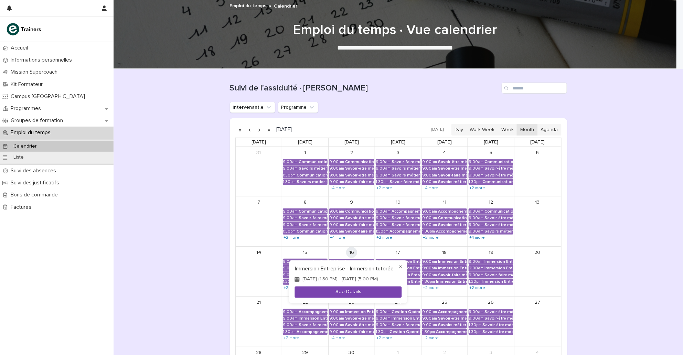
click at [353, 295] on button "See Details" at bounding box center [348, 291] width 107 height 11
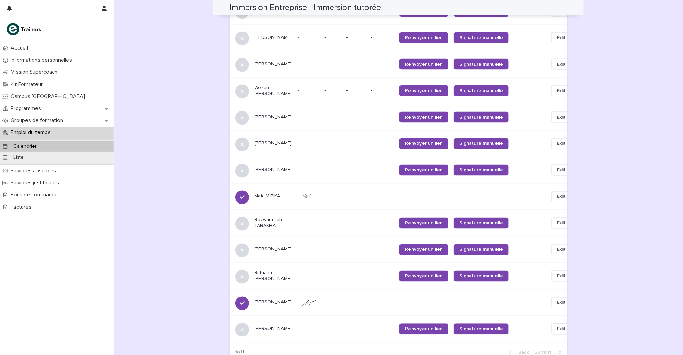
scroll to position [509, 0]
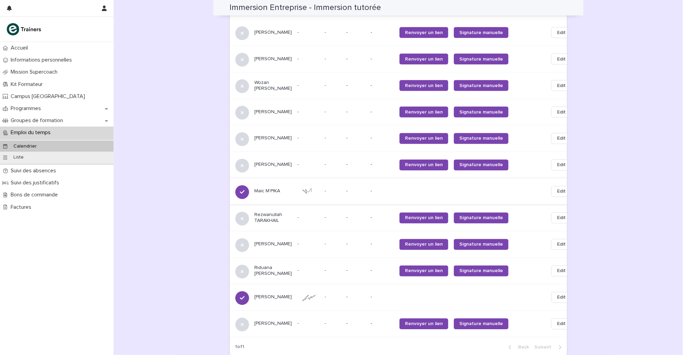
click at [482, 195] on span "Edit" at bounding box center [561, 191] width 9 height 7
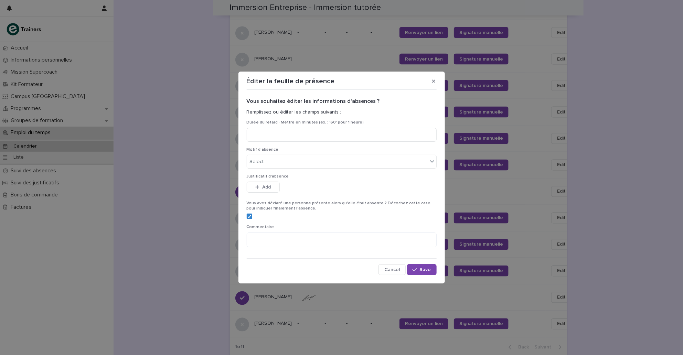
click at [250, 213] on div "Vous avez déclaré une personne présente alors qu'elle était absente ? Décochez …" at bounding box center [342, 213] width 190 height 24
click at [247, 215] on span at bounding box center [250, 217] width 6 height 6
click at [420, 271] on span "Save" at bounding box center [425, 269] width 11 height 5
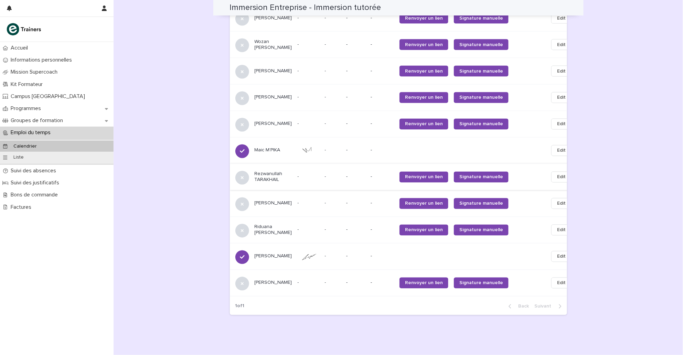
scroll to position [542, 0]
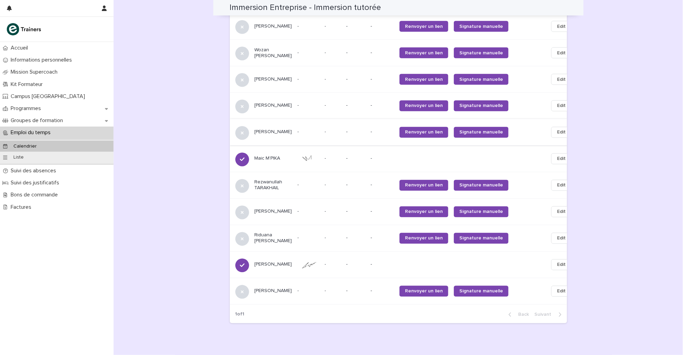
click at [482, 138] on button "Edit" at bounding box center [561, 132] width 20 height 11
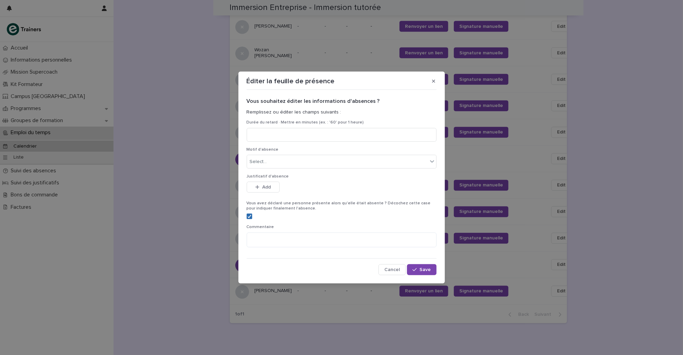
click at [250, 214] on div at bounding box center [249, 216] width 4 height 4
click at [423, 269] on span "Save" at bounding box center [425, 269] width 11 height 5
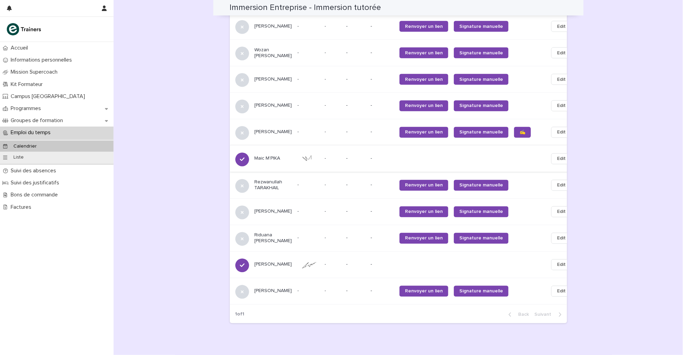
click at [482, 162] on span "Edit" at bounding box center [561, 158] width 9 height 7
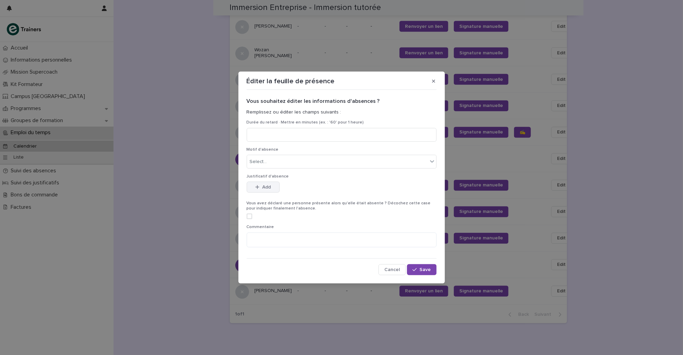
click at [265, 191] on button "Add" at bounding box center [263, 187] width 33 height 11
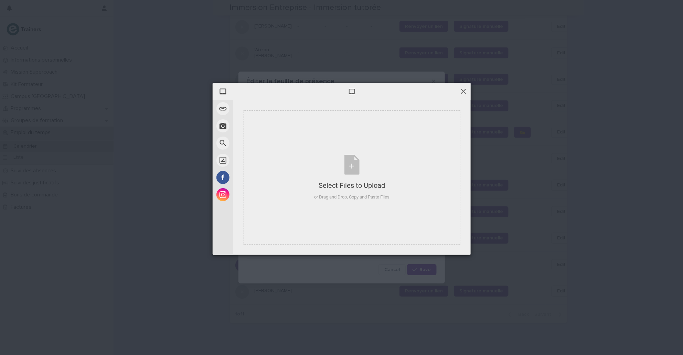
click at [464, 90] on span at bounding box center [464, 91] width 8 height 8
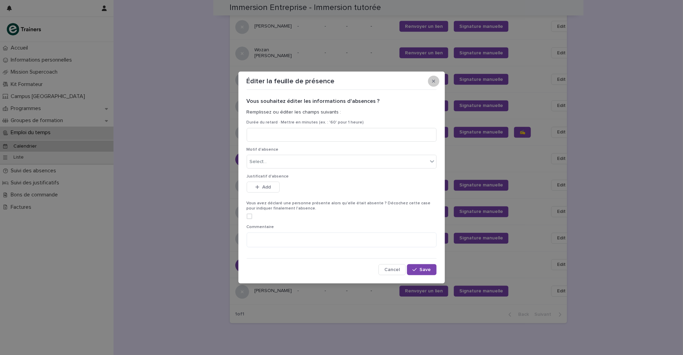
click at [435, 78] on button "button" at bounding box center [433, 81] width 11 height 11
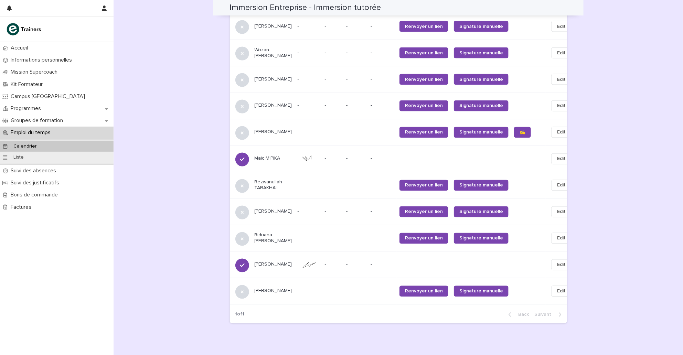
click at [298, 163] on img at bounding box center [309, 158] width 22 height 9
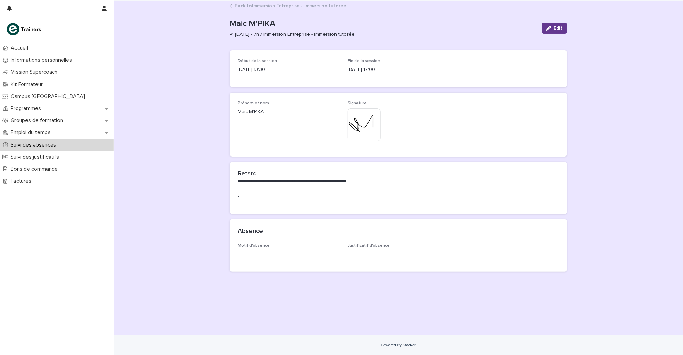
click at [482, 28] on icon "button" at bounding box center [548, 28] width 5 height 5
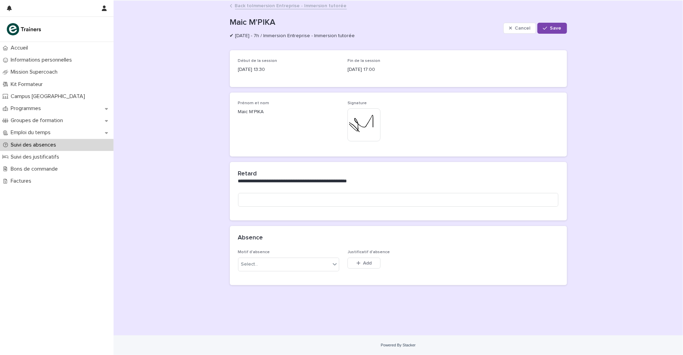
click at [355, 131] on img at bounding box center [363, 124] width 33 height 33
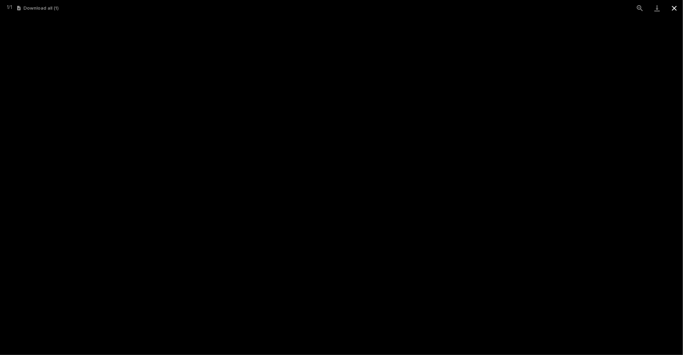
click at [482, 8] on button "Close gallery" at bounding box center [674, 8] width 17 height 16
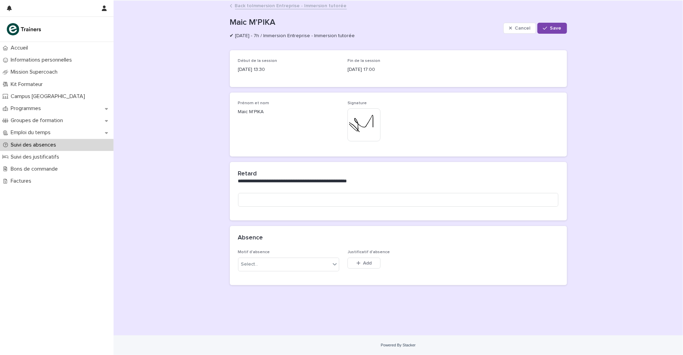
click at [417, 111] on div "This file cannot be opened Download File" at bounding box center [397, 125] width 101 height 34
click at [316, 105] on p "Prénom et nom" at bounding box center [288, 103] width 101 height 5
click at [301, 256] on div "Motif d'absence Select..." at bounding box center [288, 263] width 101 height 27
click at [299, 259] on div "Select..." at bounding box center [284, 264] width 92 height 11
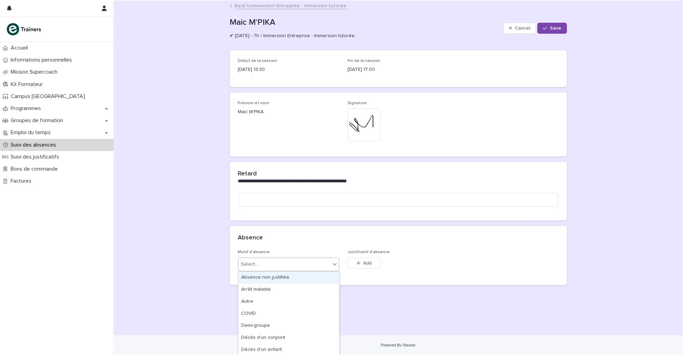
click at [280, 275] on div "Absence non justifiée" at bounding box center [288, 278] width 101 height 12
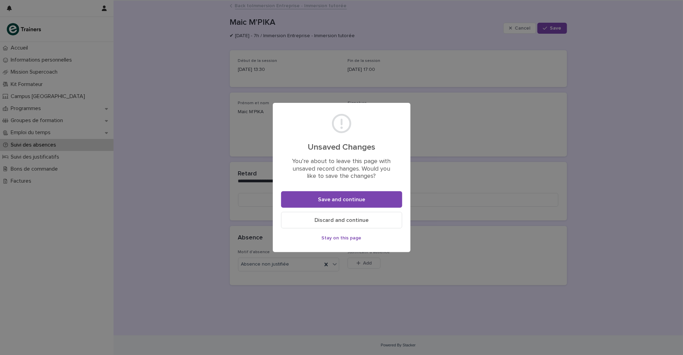
click at [321, 209] on footer "Save and continue Discard and continue Stay on this page" at bounding box center [341, 219] width 121 height 56
drag, startPoint x: 324, startPoint y: 209, endPoint x: 326, endPoint y: 205, distance: 4.5
click at [326, 205] on footer "Save and continue Discard and continue Stay on this page" at bounding box center [341, 219] width 121 height 56
click at [326, 205] on button "Save and continue" at bounding box center [341, 199] width 121 height 17
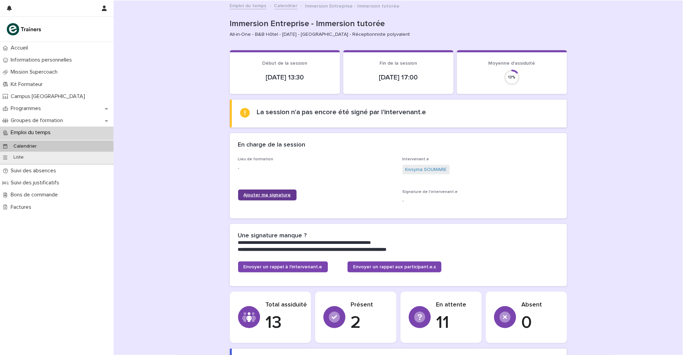
click at [271, 195] on span "Ajouter ma signature" at bounding box center [267, 195] width 47 height 5
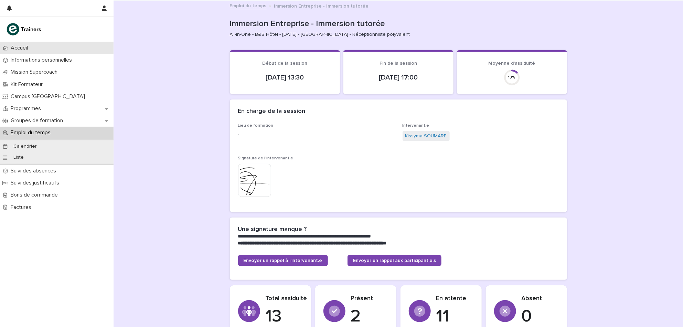
click at [30, 48] on p "Accueil" at bounding box center [20, 48] width 25 height 7
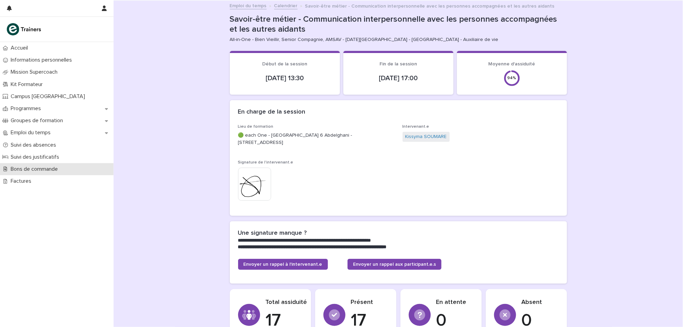
click at [41, 164] on div "Bons de commande" at bounding box center [57, 169] width 114 height 12
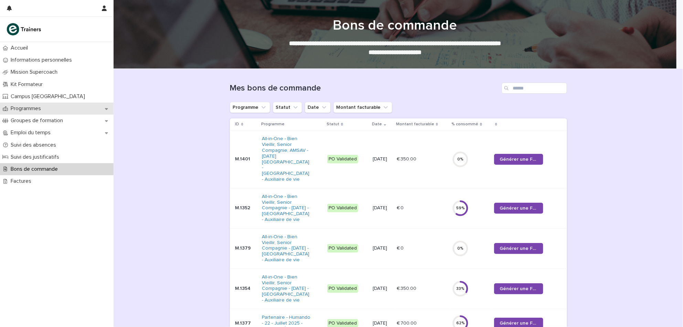
click at [53, 108] on div "Programmes" at bounding box center [57, 108] width 114 height 12
